Goal: Find specific page/section: Find specific page/section

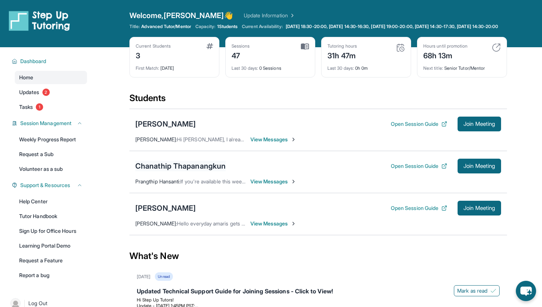
click at [219, 171] on div "Chanathip Thapanangkun" at bounding box center [180, 166] width 90 height 10
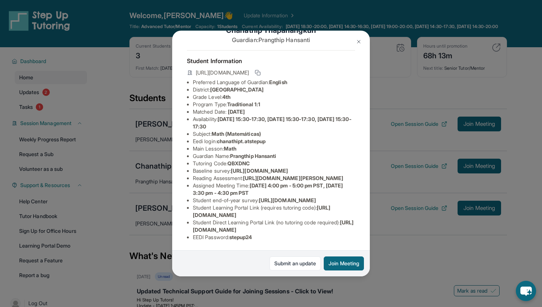
scroll to position [79, 0]
drag, startPoint x: 192, startPoint y: 216, endPoint x: 357, endPoint y: 218, distance: 164.4
click at [357, 218] on div "Chanathip Thapanangkun Guardian: Prangthip Hansanti Student Information [URL][D…" at bounding box center [271, 154] width 198 height 246
click at [348, 213] on li "Student Learning Portal Link (requires tutoring code) : [URL][DOMAIN_NAME]" at bounding box center [274, 211] width 162 height 15
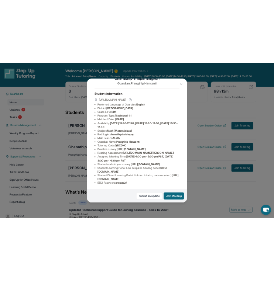
scroll to position [79, 89]
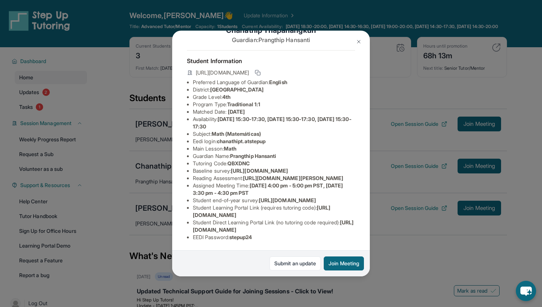
drag, startPoint x: 192, startPoint y: 231, endPoint x: 331, endPoint y: 229, distance: 139.4
click at [332, 229] on div "Chanathip Thapanangkun Guardian: Prangthip Hansanti Student Information [URL][D…" at bounding box center [271, 154] width 198 height 246
copy span "[URL][DOMAIN_NAME]"
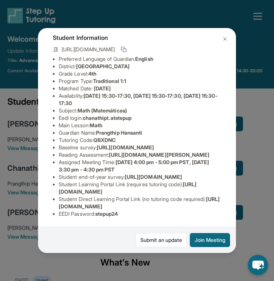
scroll to position [79, 89]
click at [225, 38] on img at bounding box center [225, 39] width 6 height 6
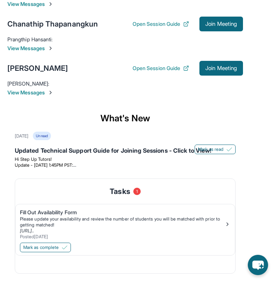
scroll to position [150, 0]
click at [56, 212] on div "Fill Out Availability Form" at bounding box center [122, 212] width 204 height 7
click at [41, 247] on span "Mark as complete" at bounding box center [40, 247] width 35 height 6
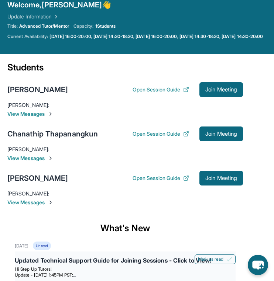
scroll to position [0, 0]
